Goal: Find specific page/section: Find specific page/section

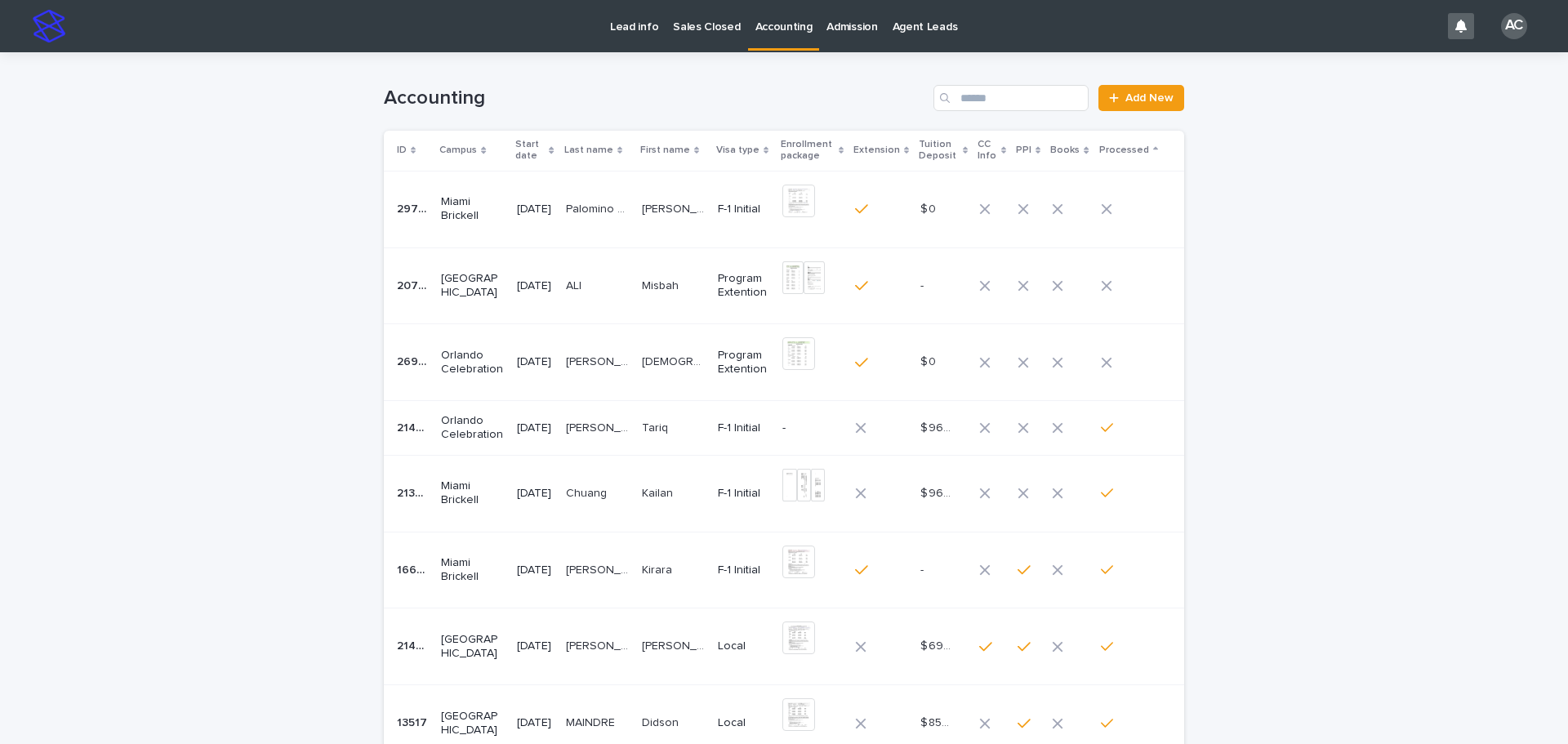
click at [587, 378] on td "[PERSON_NAME] [PERSON_NAME]" at bounding box center [597, 362] width 76 height 77
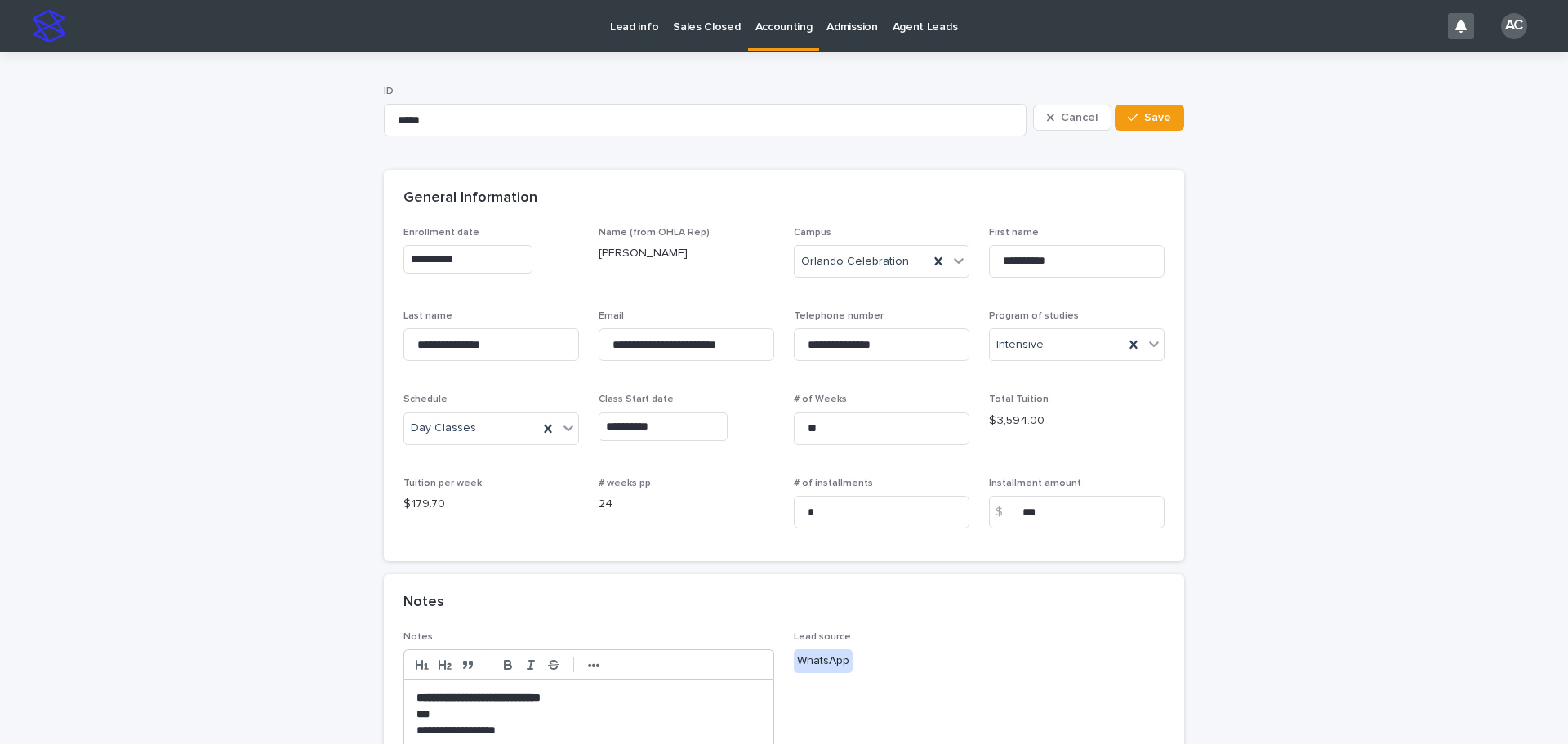
click at [791, 36] on link "Accounting" at bounding box center [784, 24] width 72 height 48
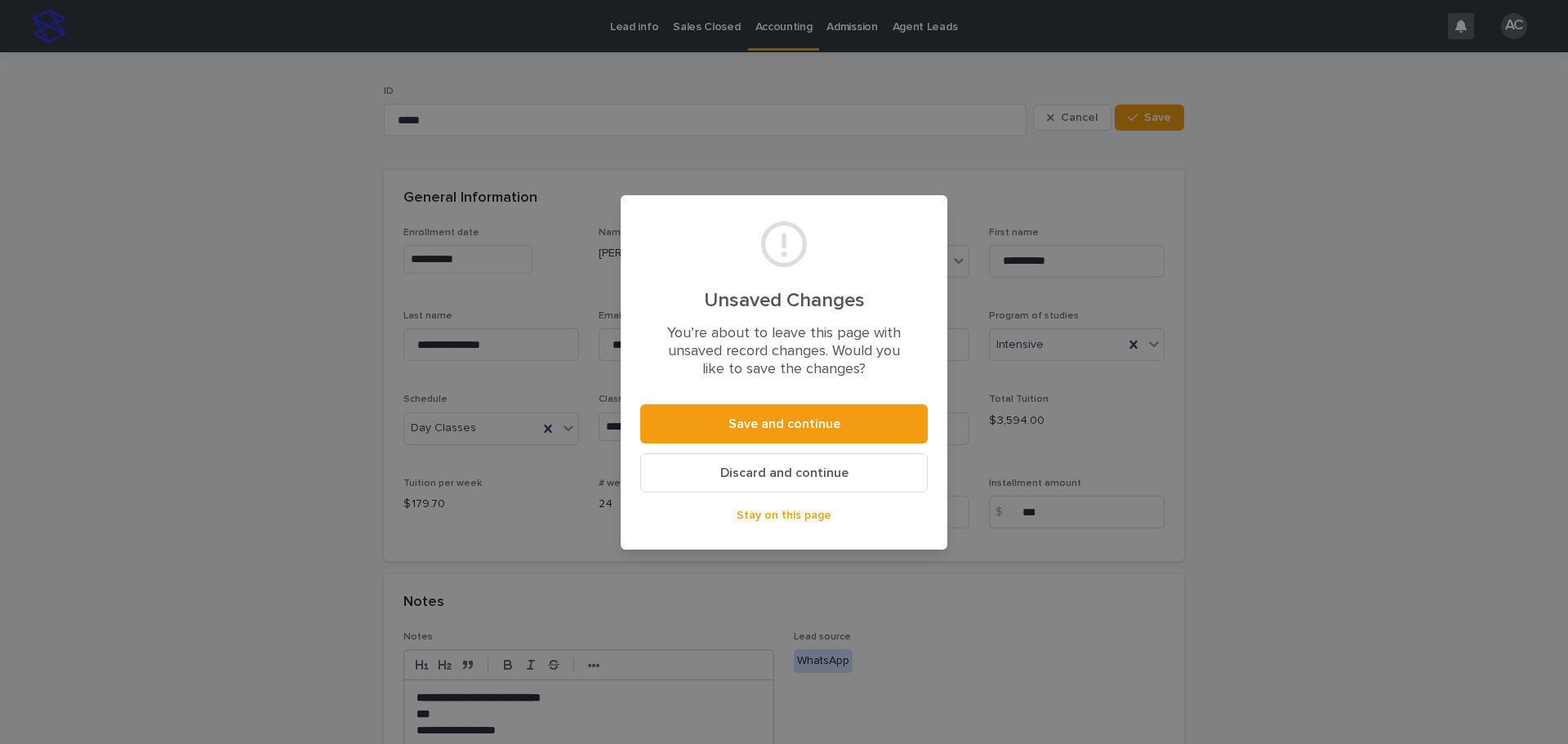
click at [784, 518] on span "Stay on this page" at bounding box center [784, 514] width 95 height 11
